Goal: Find specific page/section: Find specific page/section

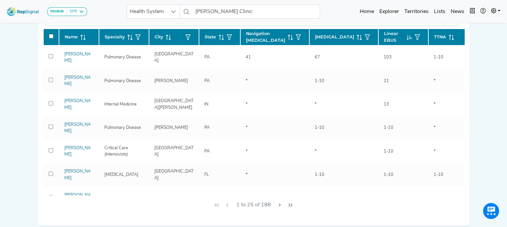
scroll to position [174, 0]
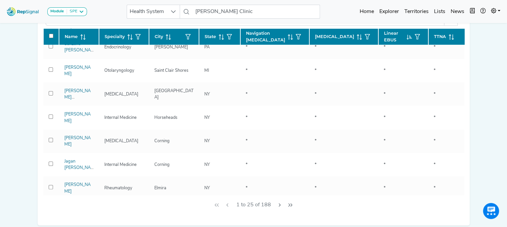
click at [20, 51] on div "Module SPE [MEDICAL_DATA] Disposable Bronchoscope SBRT SPE TTNA [MEDICAL_DATA] …" at bounding box center [253, 162] width 507 height 596
click at [15, 69] on div "Module SPE [MEDICAL_DATA] Disposable Bronchoscope SBRT SPE TTNA [MEDICAL_DATA] …" at bounding box center [253, 162] width 507 height 596
click at [143, 9] on span "Health System" at bounding box center [147, 11] width 40 height 13
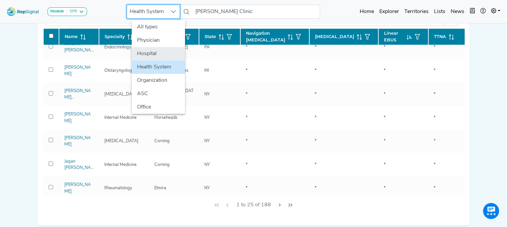
click at [143, 50] on li "Hospital" at bounding box center [158, 53] width 53 height 13
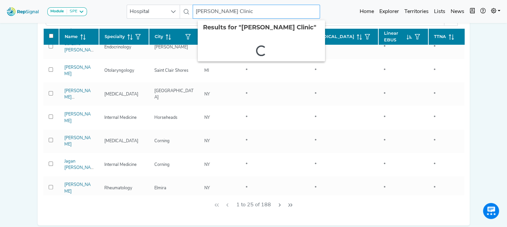
click at [212, 12] on input "[PERSON_NAME] Clinic" at bounding box center [256, 12] width 127 height 14
drag, startPoint x: 195, startPoint y: 13, endPoint x: 283, endPoint y: 14, distance: 88.4
click at [283, 14] on input "[PERSON_NAME] Clinic" at bounding box center [256, 12] width 127 height 14
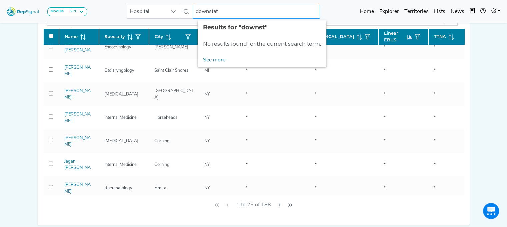
type input "downstate"
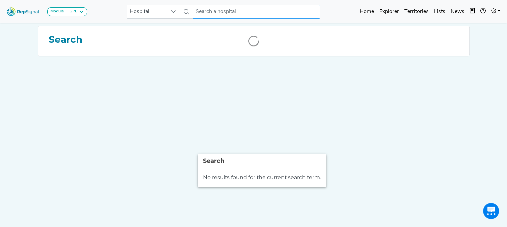
scroll to position [0, 5]
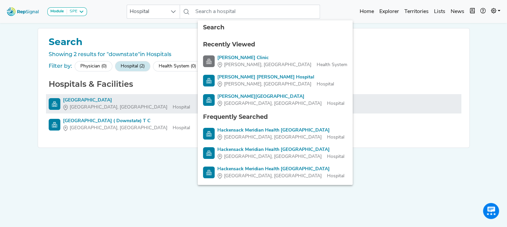
click at [160, 98] on div "[GEOGRAPHIC_DATA]" at bounding box center [126, 100] width 127 height 7
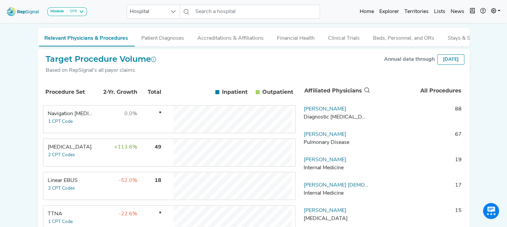
scroll to position [128, 5]
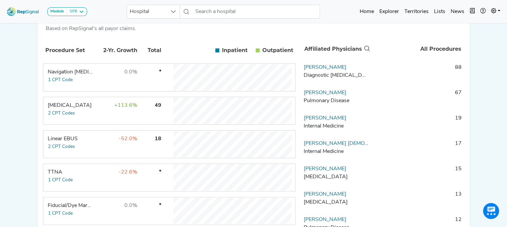
click at [84, 143] on div "Linear EBUS" at bounding box center [71, 139] width 46 height 8
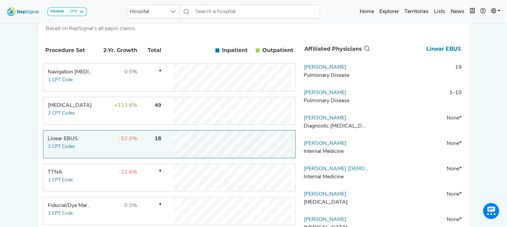
click at [104, 125] on tr "[MEDICAL_DATA] 2 CPT Codes +113.6% 49" at bounding box center [169, 111] width 253 height 28
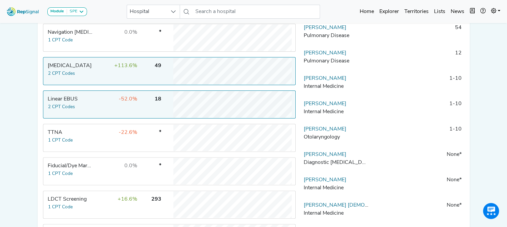
scroll to position [0, 5]
